Goal: Task Accomplishment & Management: Complete application form

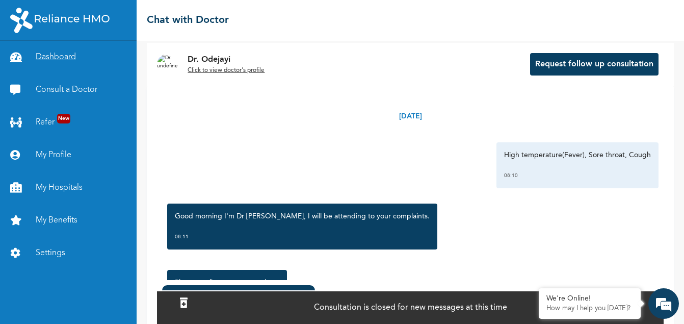
click at [65, 55] on link "Dashboard" at bounding box center [68, 57] width 137 height 33
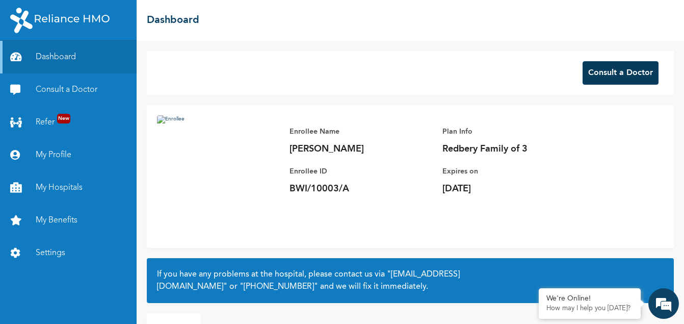
click at [607, 78] on button "Consult a Doctor" at bounding box center [621, 72] width 76 height 23
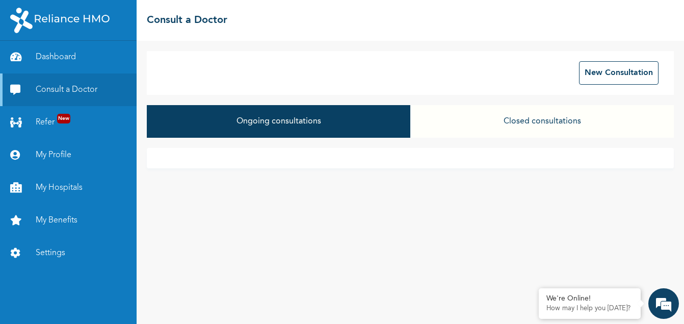
click at [287, 128] on button "Ongoing consultations" at bounding box center [279, 121] width 264 height 33
click at [600, 72] on button "New Consultation" at bounding box center [619, 72] width 80 height 23
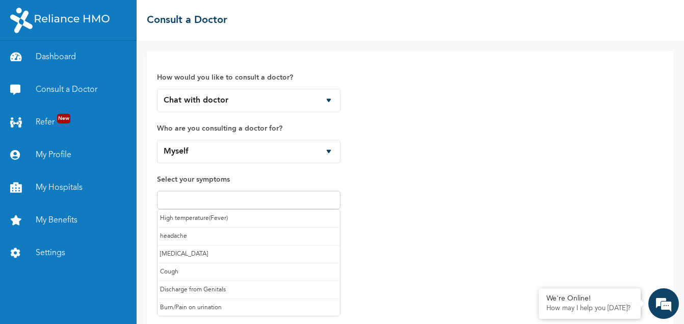
click at [197, 198] on input "text" at bounding box center [248, 200] width 177 height 12
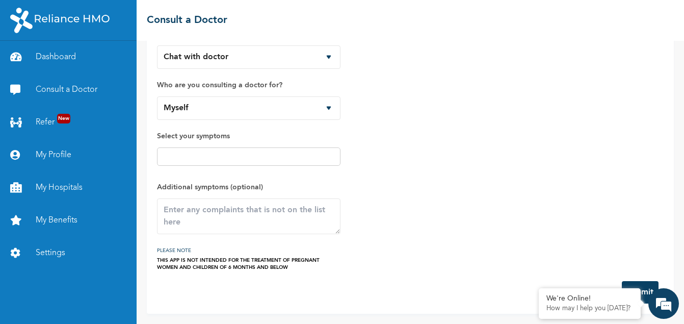
click at [226, 293] on form "How would you like to consult a doctor? Chat with doctor Phone Call Who are you…" at bounding box center [410, 161] width 507 height 286
click at [185, 209] on textarea at bounding box center [249, 216] width 184 height 36
click at [411, 197] on div "How would you like to consult a doctor? Chat with doctor Phone Call Who are you…" at bounding box center [410, 144] width 507 height 253
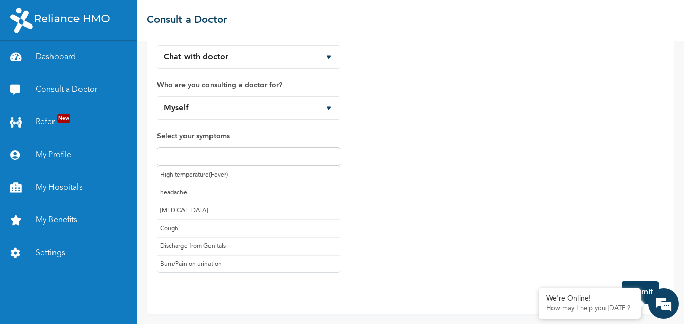
click at [263, 158] on input "text" at bounding box center [248, 156] width 177 height 12
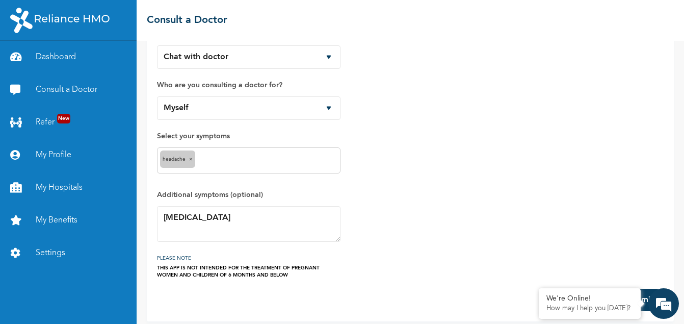
scroll to position [51, 0]
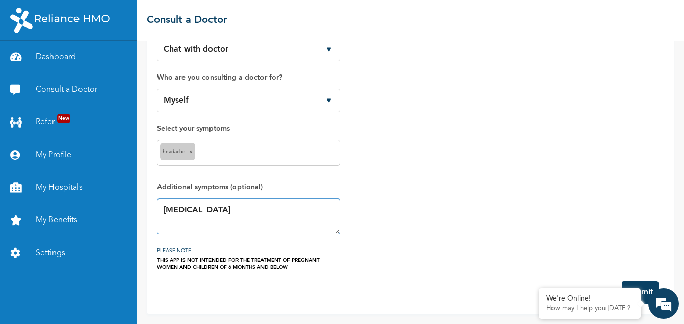
click at [197, 213] on textarea "[MEDICAL_DATA]" at bounding box center [249, 216] width 184 height 36
type textarea "[MEDICAL_DATA] with Catarh"
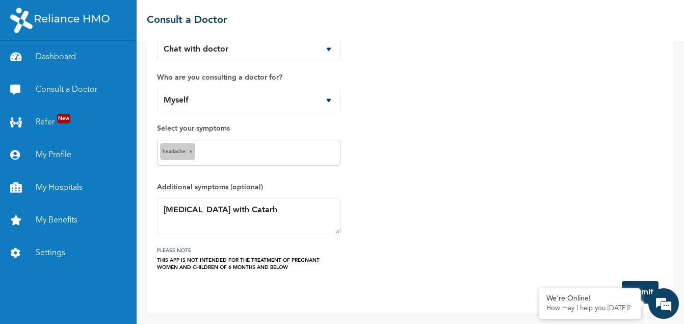
click at [642, 287] on button "Submit" at bounding box center [640, 292] width 37 height 22
